Goal: Task Accomplishment & Management: Manage account settings

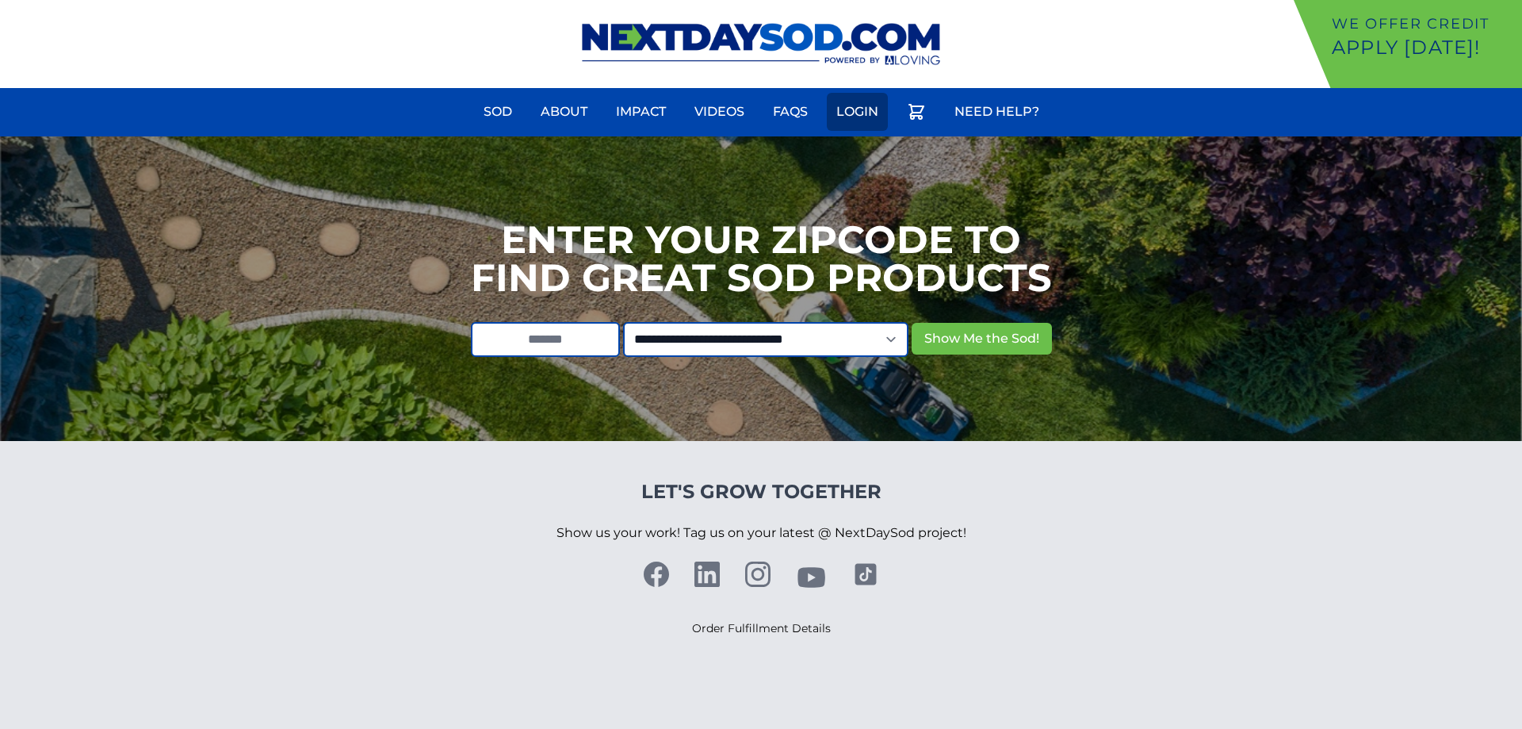
click at [852, 107] on link "Login" at bounding box center [857, 112] width 61 height 38
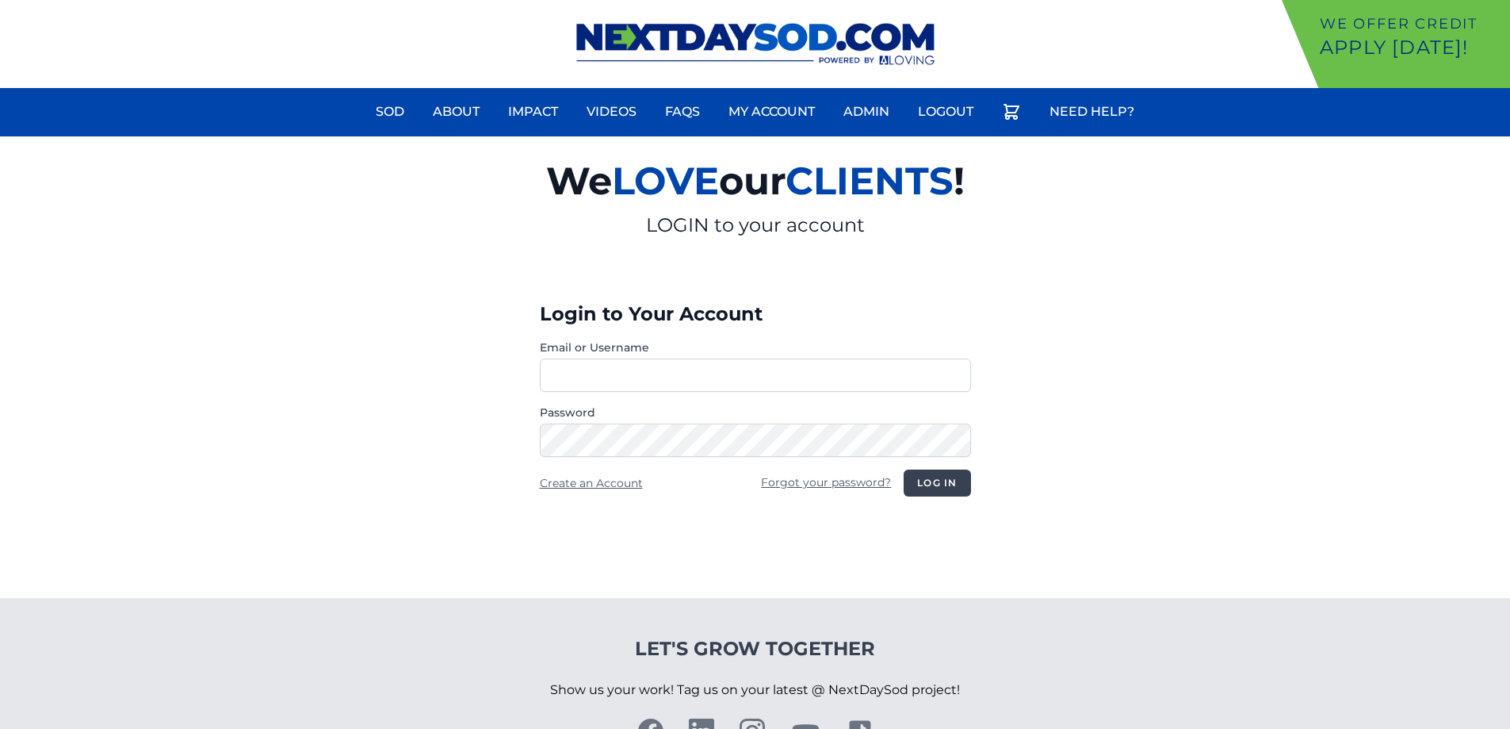
type input "**********"
click at [944, 492] on button "Log in" at bounding box center [937, 482] width 67 height 27
